Goal: Book appointment/travel/reservation

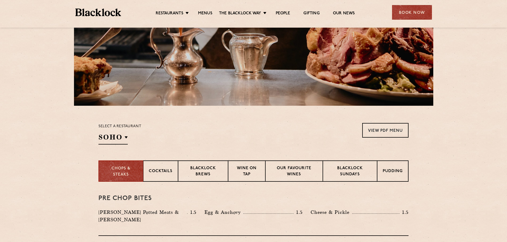
scroll to position [106, 0]
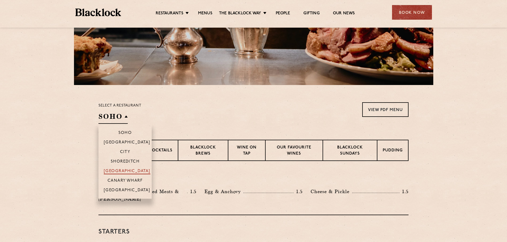
click at [122, 170] on p "[GEOGRAPHIC_DATA]" at bounding box center [127, 171] width 47 height 5
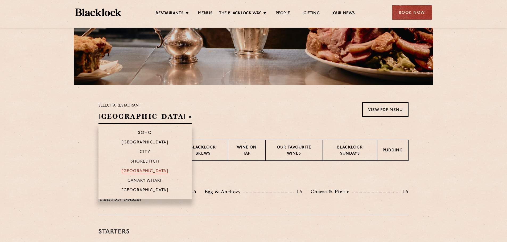
click at [127, 170] on p "[GEOGRAPHIC_DATA]" at bounding box center [145, 171] width 47 height 5
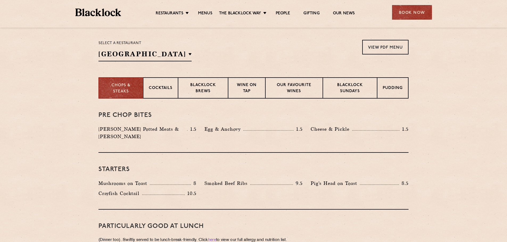
scroll to position [170, 0]
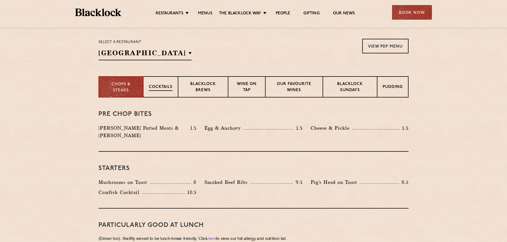
click at [162, 88] on p "Cocktails" at bounding box center [161, 87] width 24 height 7
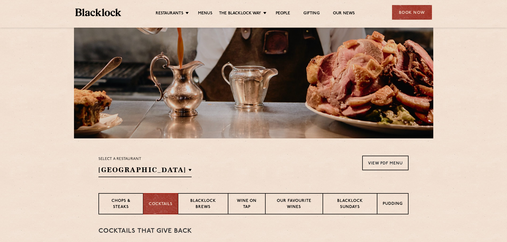
scroll to position [0, 0]
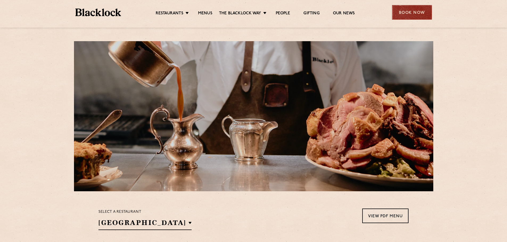
click at [412, 12] on div "Book Now" at bounding box center [412, 12] width 40 height 15
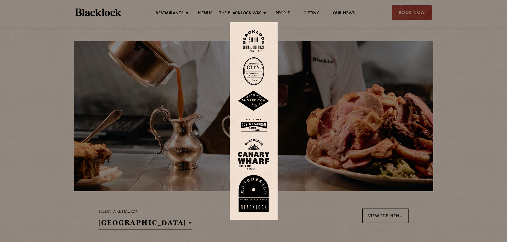
click at [255, 126] on img at bounding box center [254, 125] width 32 height 17
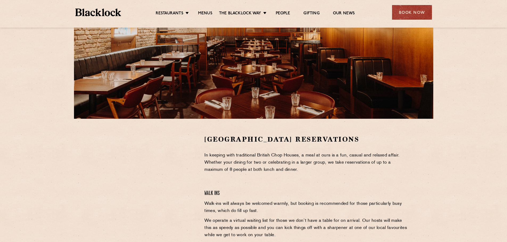
scroll to position [133, 0]
